Goal: Entertainment & Leisure: Consume media (video, audio)

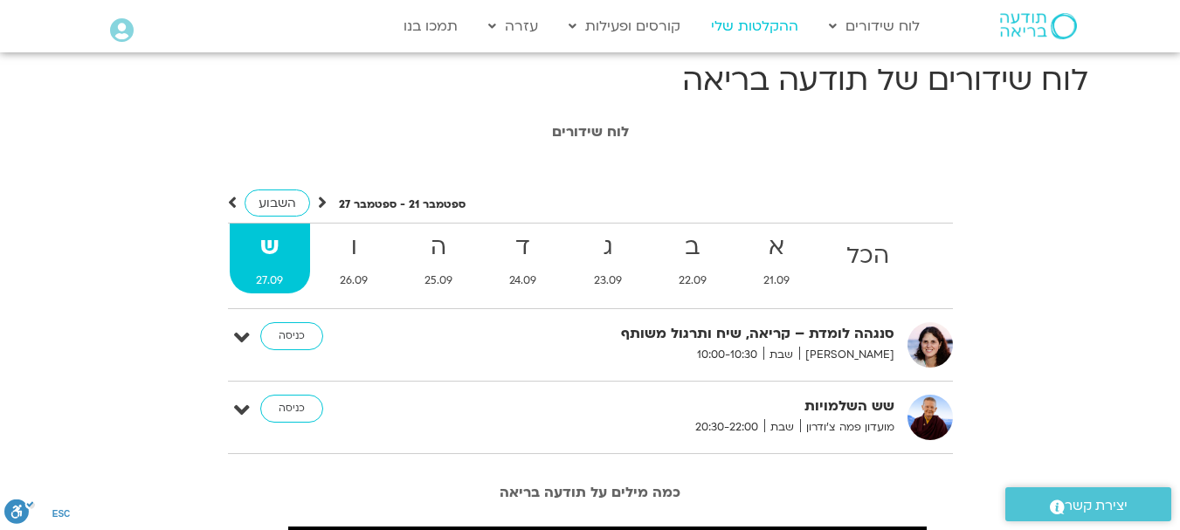
click at [745, 22] on link "ההקלטות שלי" at bounding box center [754, 26] width 105 height 33
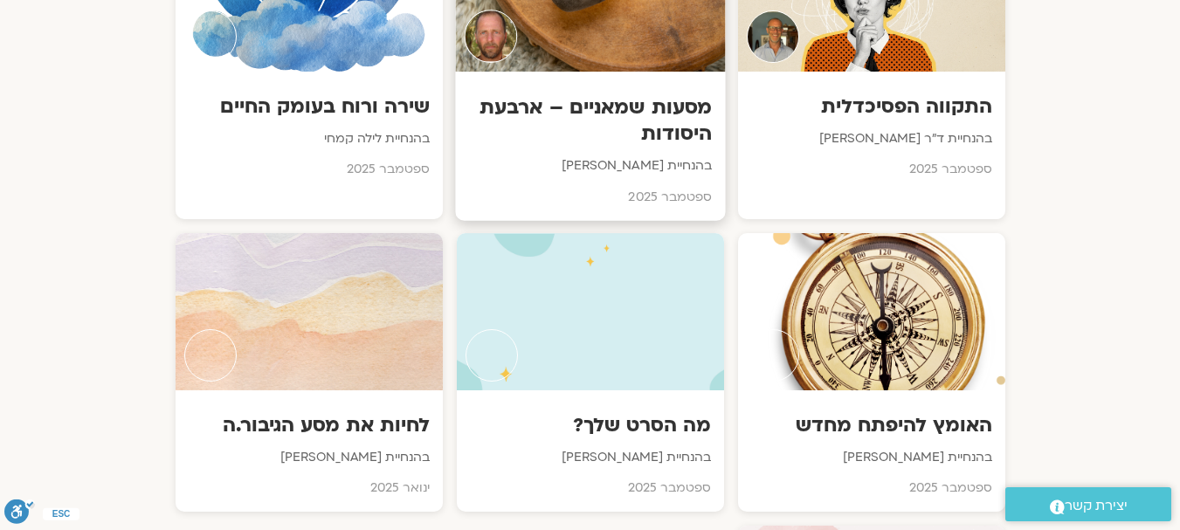
scroll to position [1136, 0]
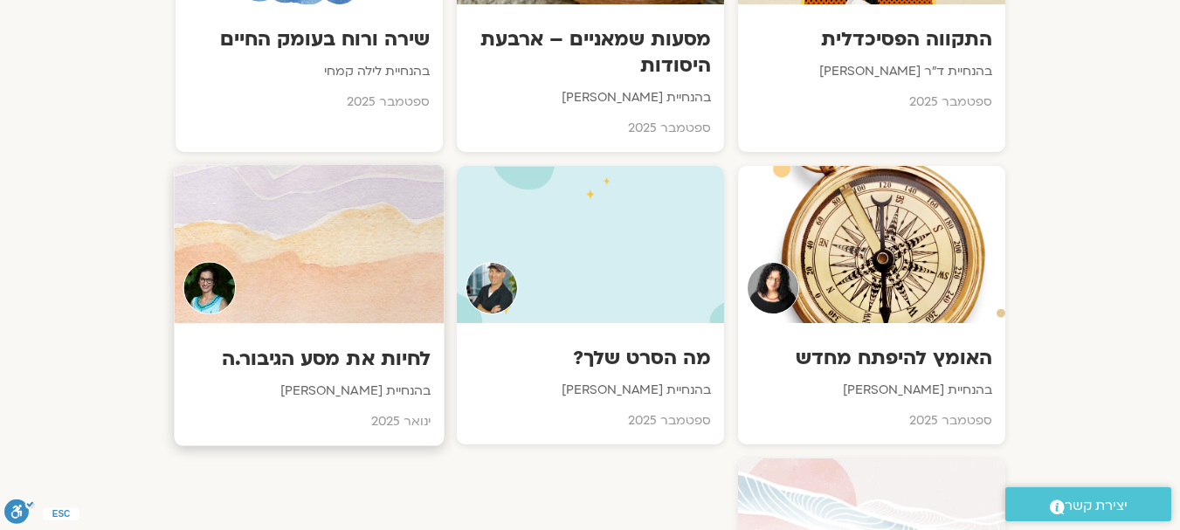
click at [328, 251] on div at bounding box center [309, 243] width 270 height 159
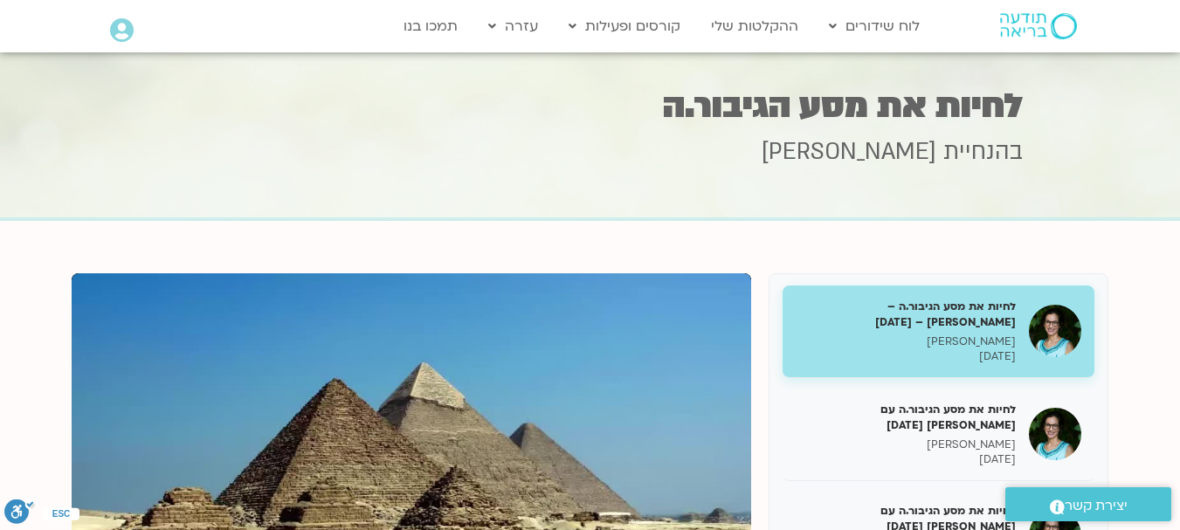
click at [935, 342] on p "[PERSON_NAME]" at bounding box center [906, 342] width 220 height 15
click at [934, 342] on p "[PERSON_NAME]" at bounding box center [906, 342] width 220 height 15
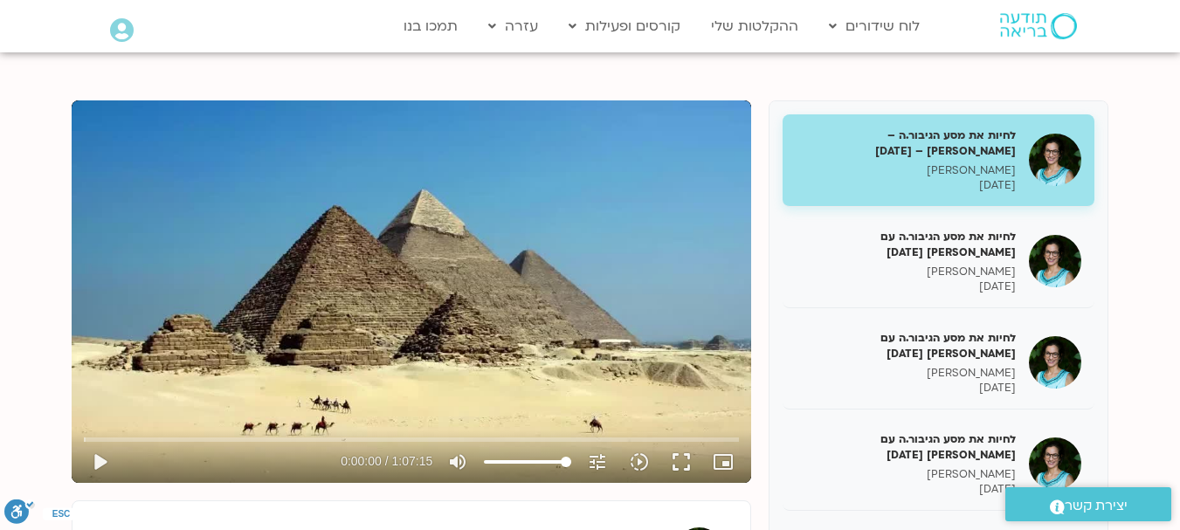
scroll to position [181, 0]
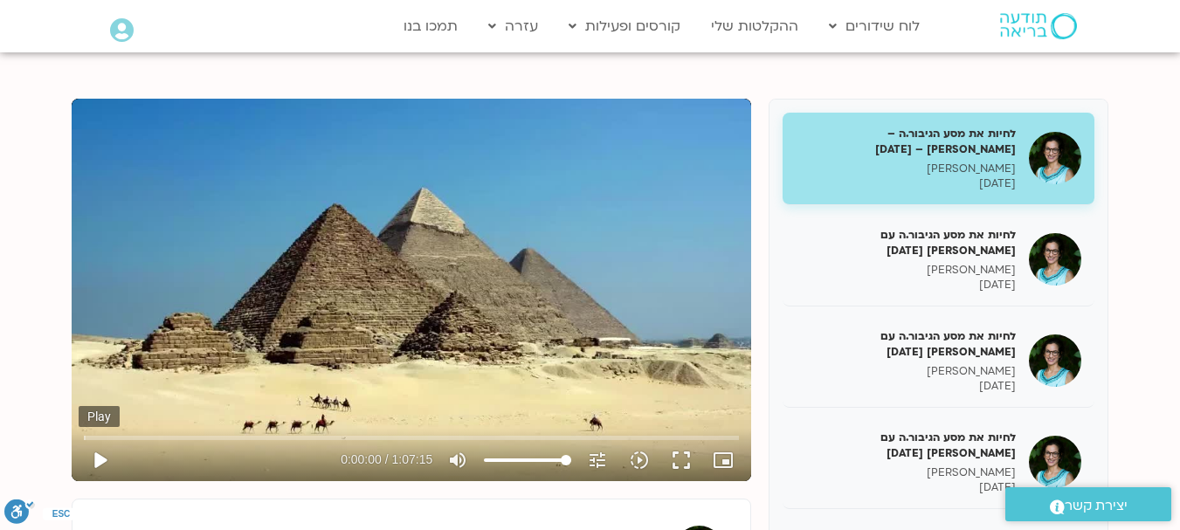
click at [102, 457] on button "play_arrow" at bounding box center [100, 460] width 42 height 42
click at [476, 315] on div "Skip Ad 12:35 pause 0:05:14 / 1:07:15 volume_up Mute tune Resolution Auto 923p …" at bounding box center [412, 290] width 680 height 383
click at [403, 300] on div "Skip Ad 12:35 play_arrow 0:05:14 / 1:07:15 volume_up Mute tune Resolution Auto …" at bounding box center [412, 290] width 680 height 383
click at [431, 277] on div "Skip Ad 25:20 pause 0:20:14 / 1:07:15 volume_up Mute tune Resolution Auto 923p …" at bounding box center [412, 290] width 680 height 383
click at [431, 277] on div "Skip Ad 25:20 play_arrow 0:20:14 / 1:07:15 volume_up Mute tune Resolution Auto …" at bounding box center [412, 290] width 680 height 383
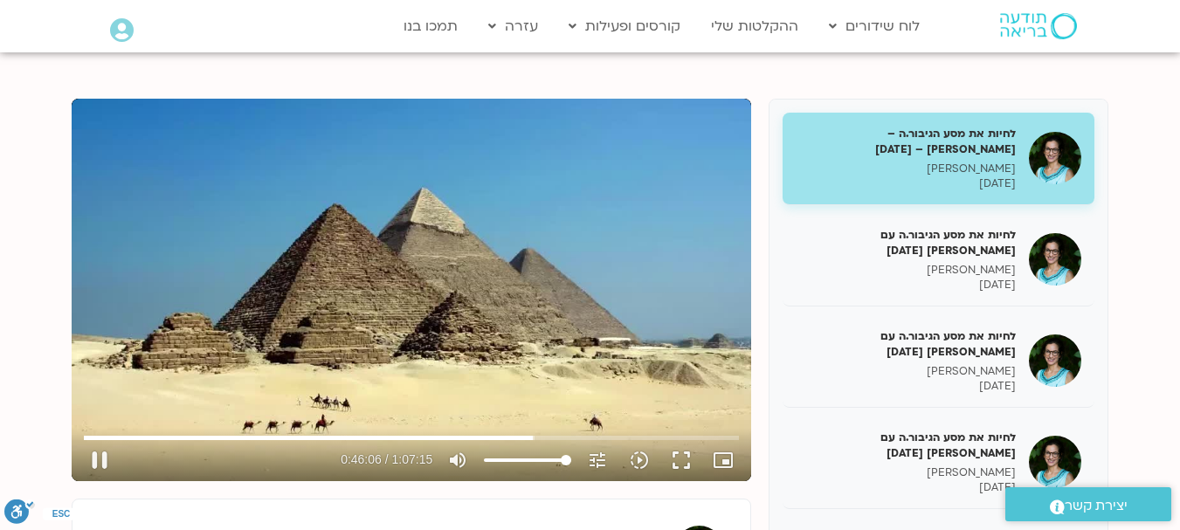
click at [244, 268] on div "Skip Ad 49:14 pause 0:46:06 / 1:07:15 volume_up Mute tune Resolution Auto 923p …" at bounding box center [412, 290] width 680 height 383
click at [244, 268] on div "Skip Ad 49:14 play_arrow 0:46:06 / 1:07:15 volume_up Mute tune Resolution Auto …" at bounding box center [412, 290] width 680 height 383
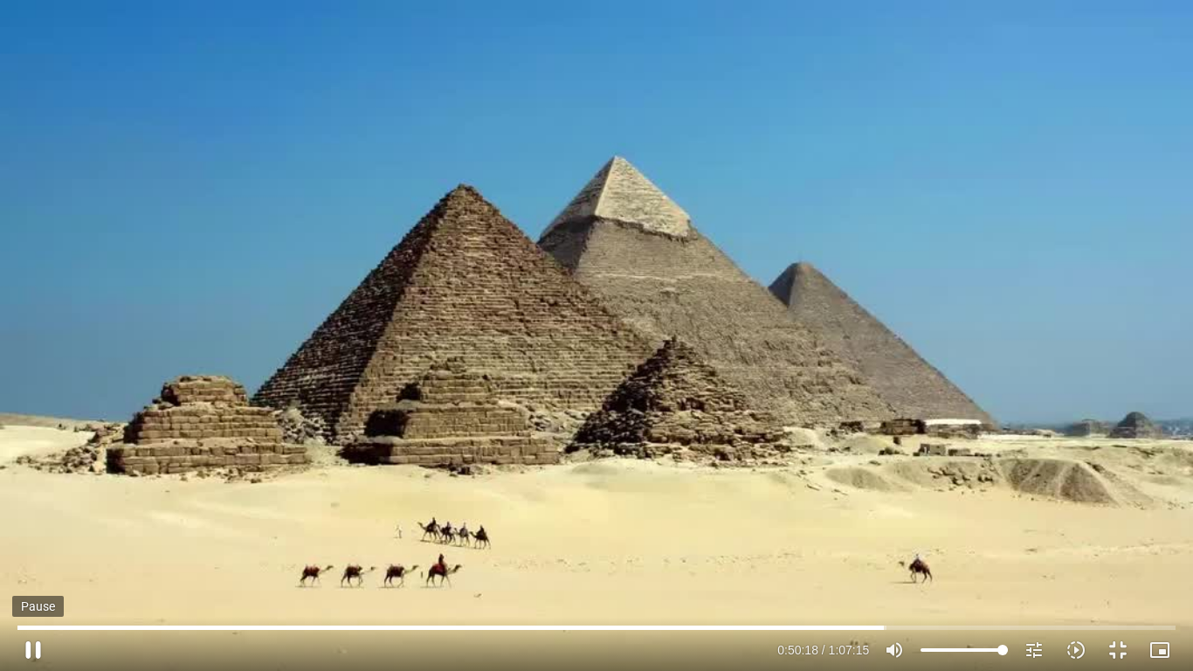
click at [31, 529] on button "pause" at bounding box center [33, 650] width 42 height 42
click at [31, 529] on button "play_arrow" at bounding box center [33, 650] width 42 height 42
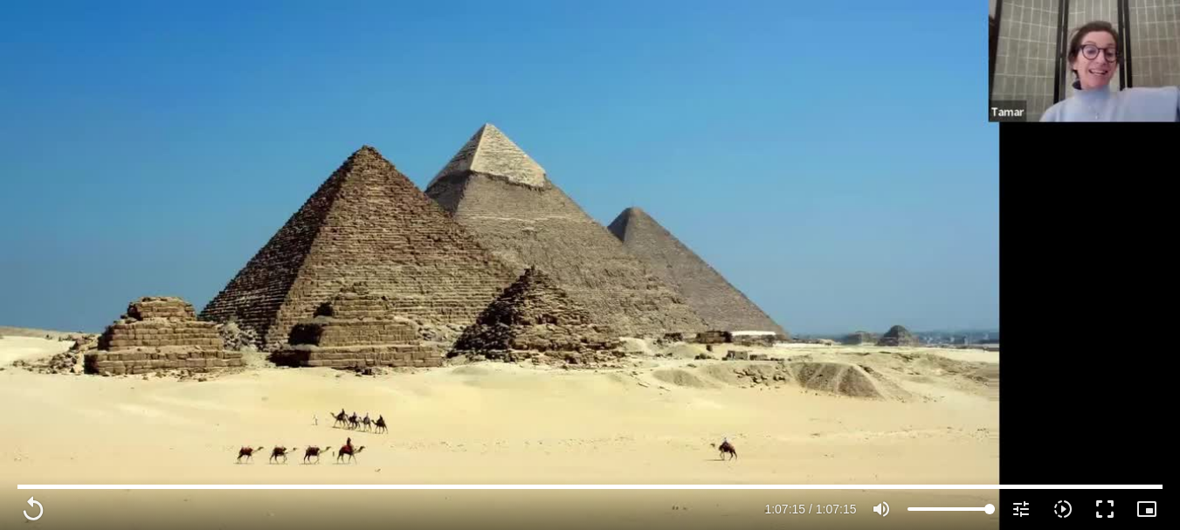
type input "4035.48"
